Goal: Find specific page/section: Find specific page/section

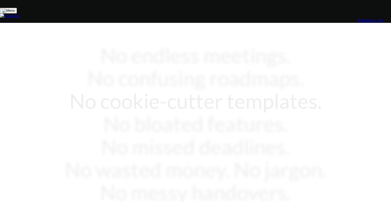
scroll to position [5, 0]
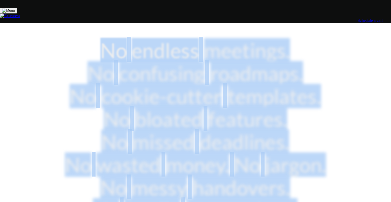
drag, startPoint x: 257, startPoint y: 155, endPoint x: 42, endPoint y: 57, distance: 236.2
click at [42, 57] on div "No endless meetings. No confusing roadmaps. No cookie-cutter templates. No bloa…" at bounding box center [195, 171] width 387 height 349
copy div "No endless meetings. No confusing roadmaps. No cookie-cutter templates. No bloa…"
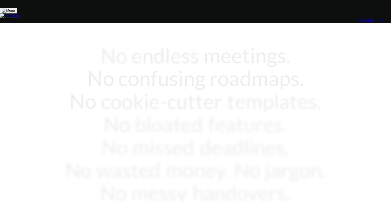
scroll to position [5, 0]
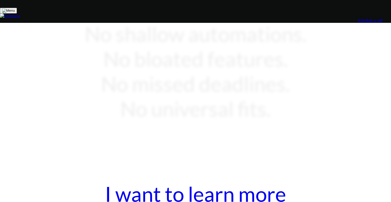
scroll to position [122, 0]
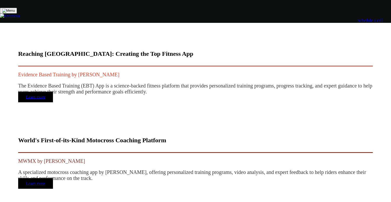
scroll to position [1541, 0]
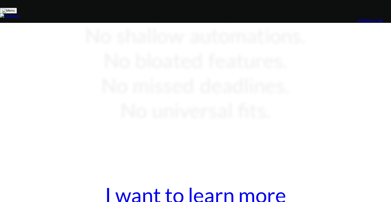
scroll to position [122, 0]
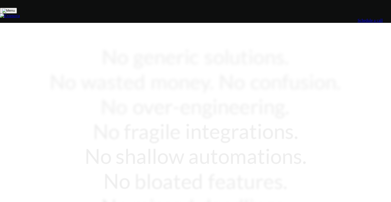
click at [358, 18] on link "Schedule a call" at bounding box center [370, 20] width 25 height 4
